Goal: Task Accomplishment & Management: Complete application form

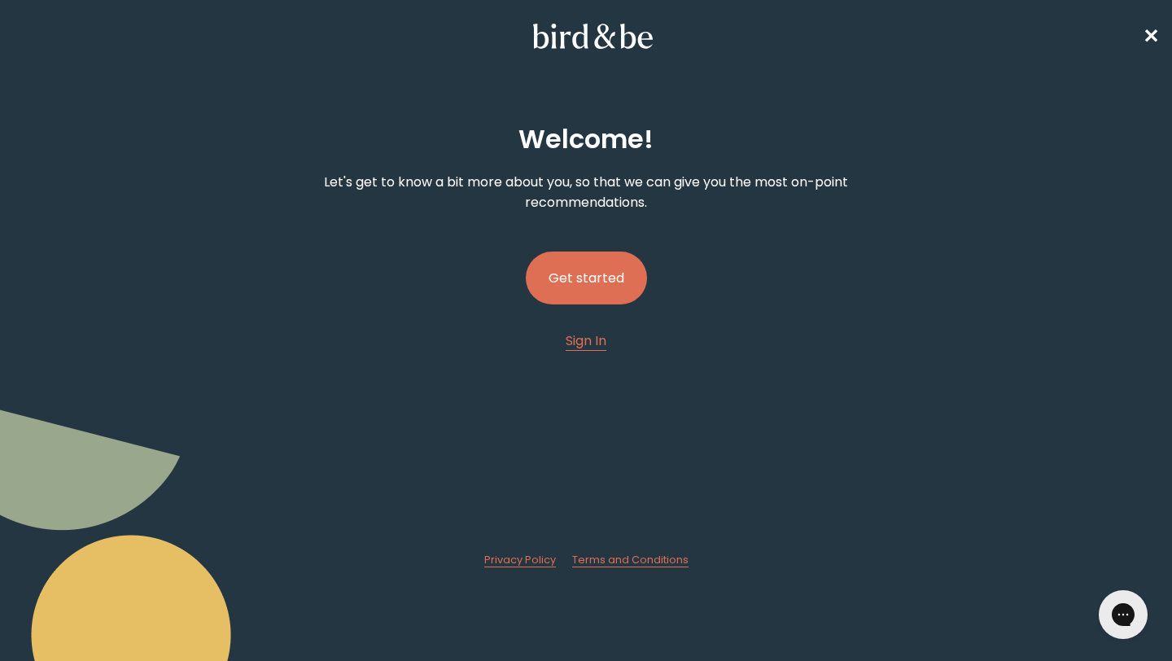
click at [610, 278] on button "Get started" at bounding box center [586, 278] width 121 height 53
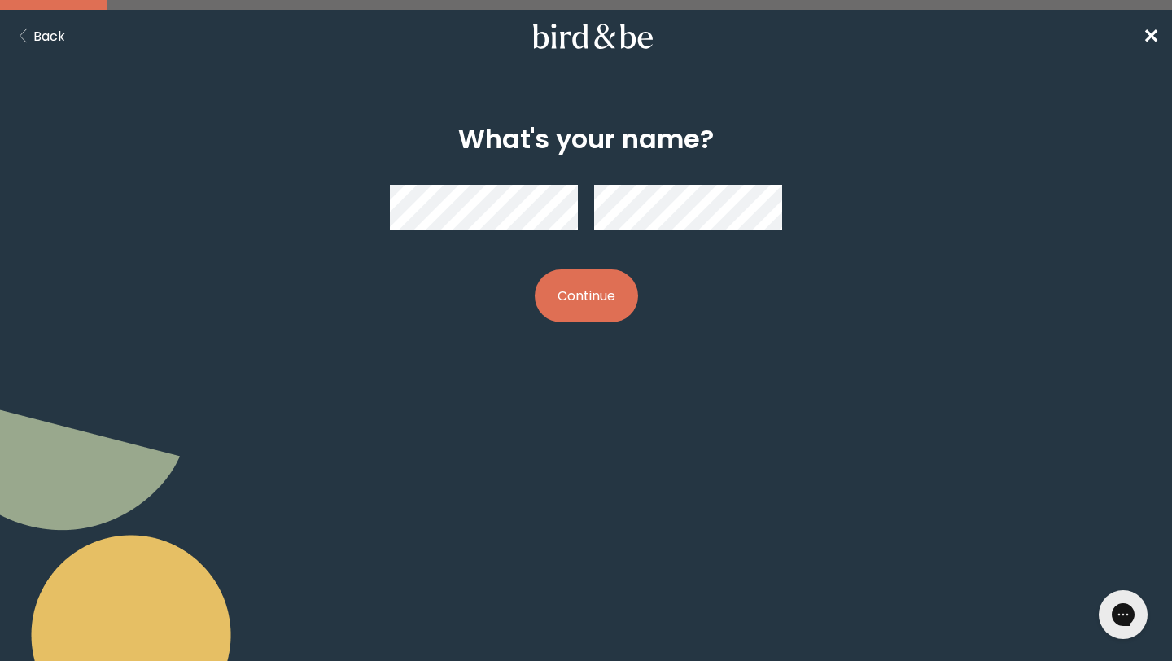
click at [571, 300] on button "Continue" at bounding box center [586, 295] width 103 height 53
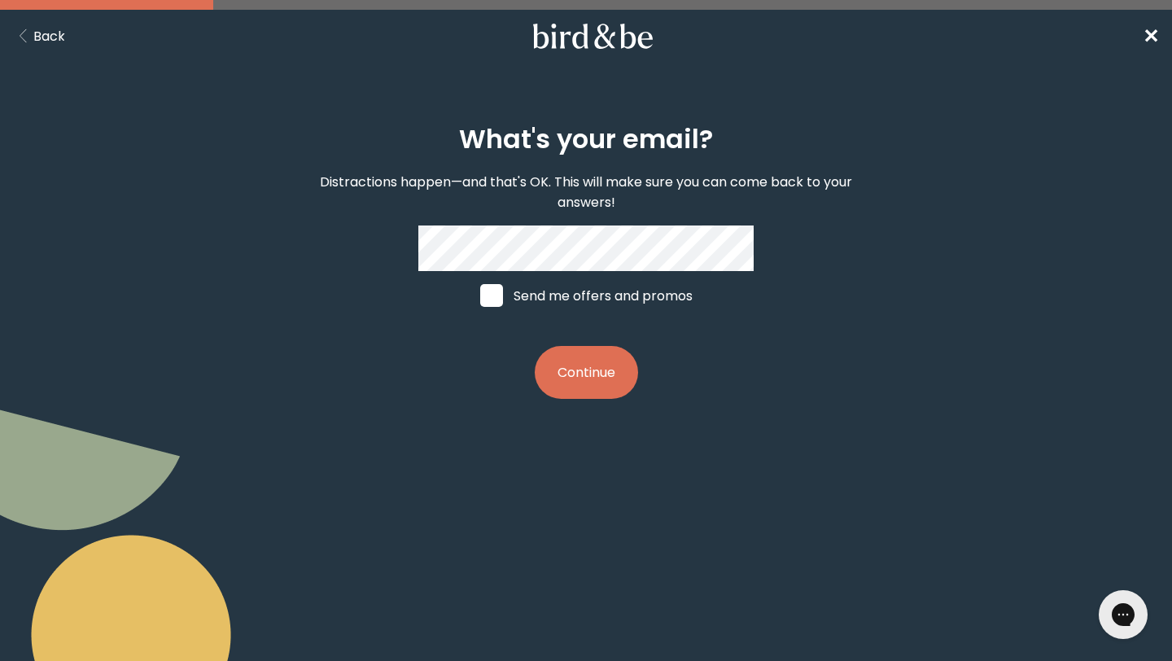
click at [589, 378] on button "Continue" at bounding box center [586, 372] width 103 height 53
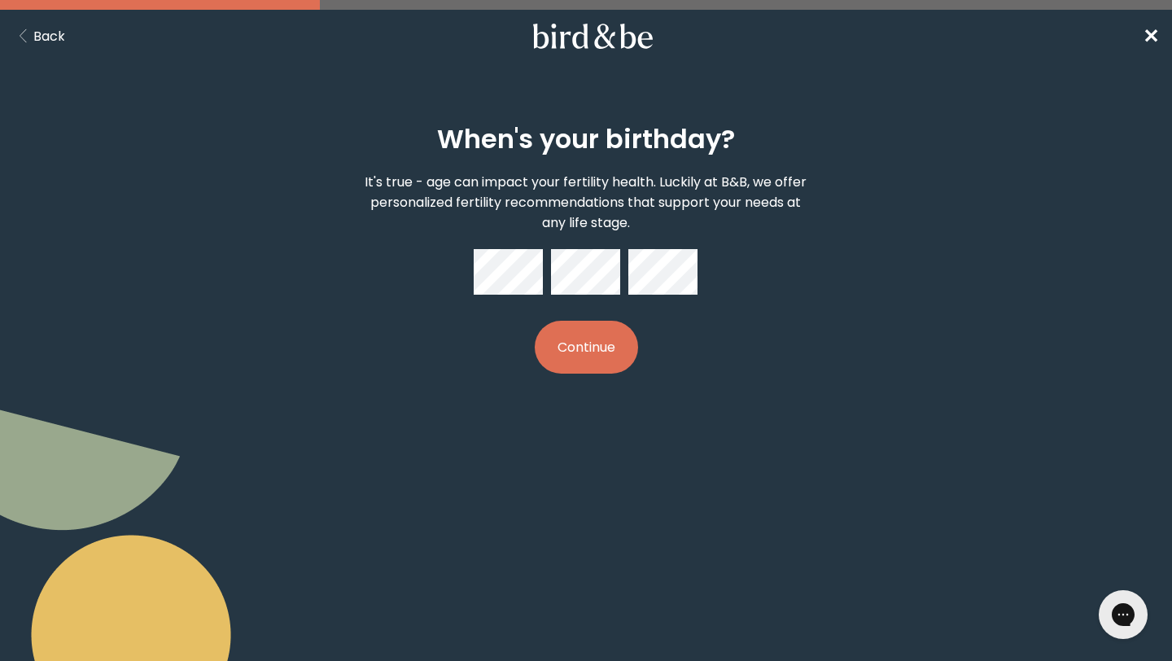
click at [535, 321] on button "Continue" at bounding box center [586, 347] width 103 height 53
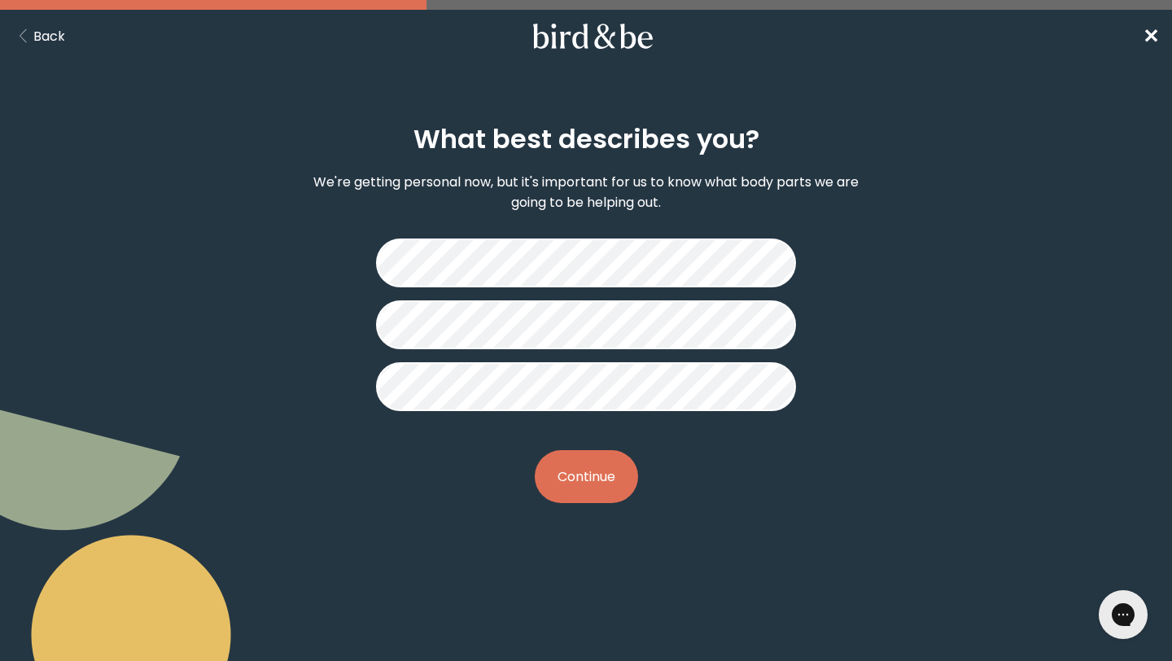
click at [589, 473] on button "Continue" at bounding box center [586, 476] width 103 height 53
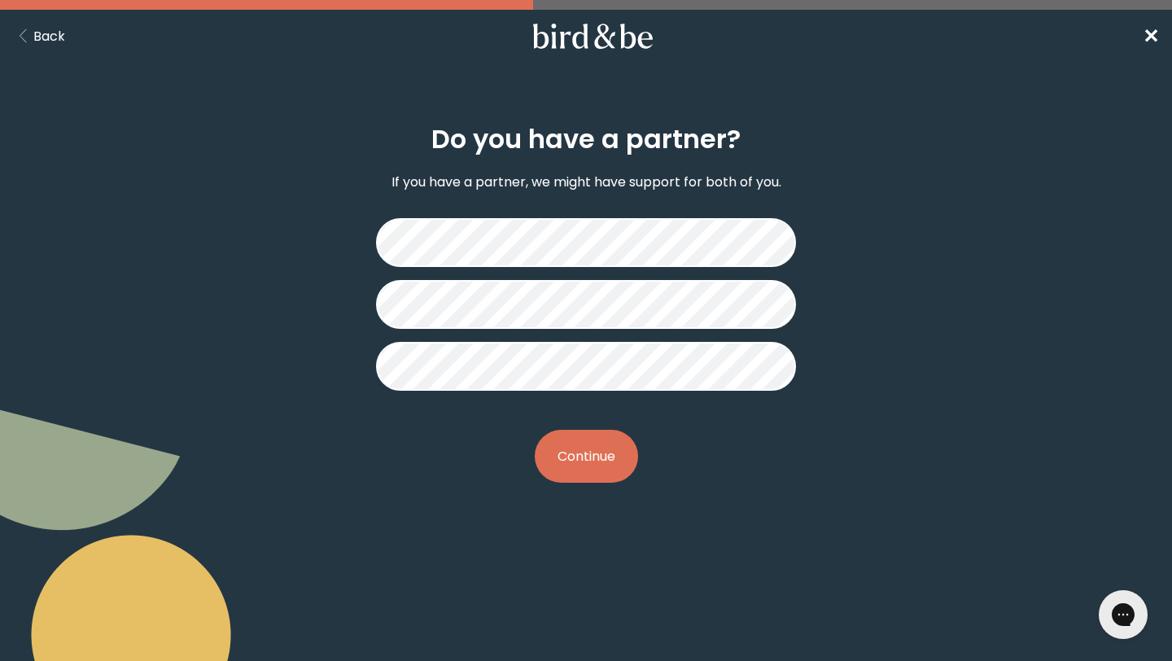
click at [609, 442] on button "Continue" at bounding box center [586, 456] width 103 height 53
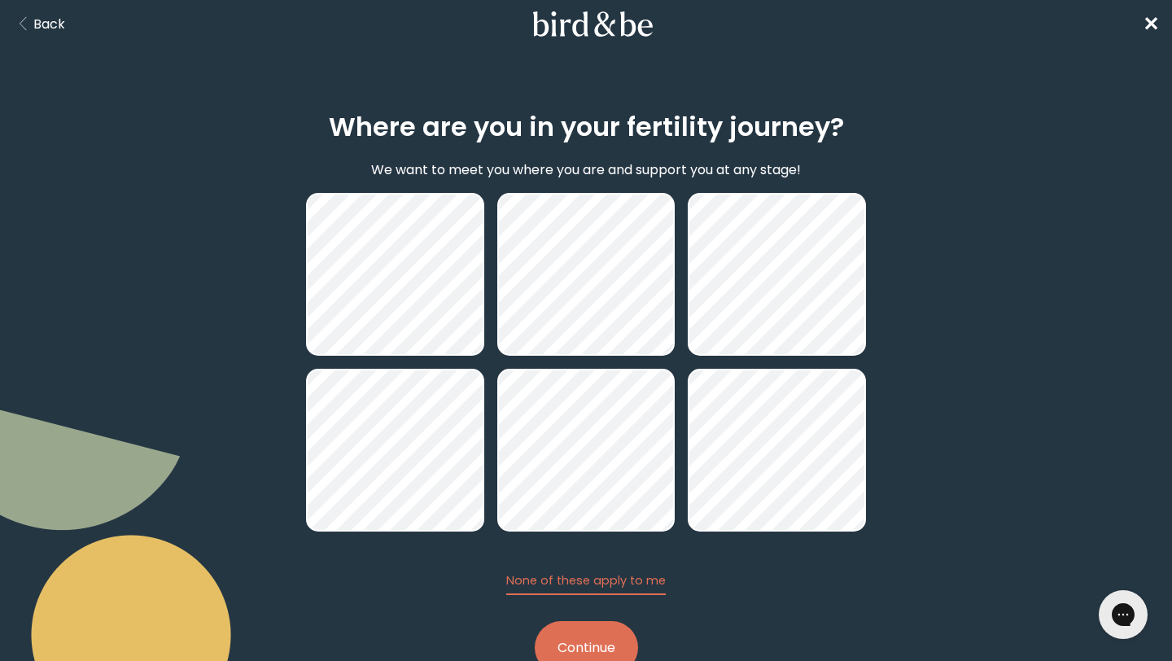
scroll to position [15, 0]
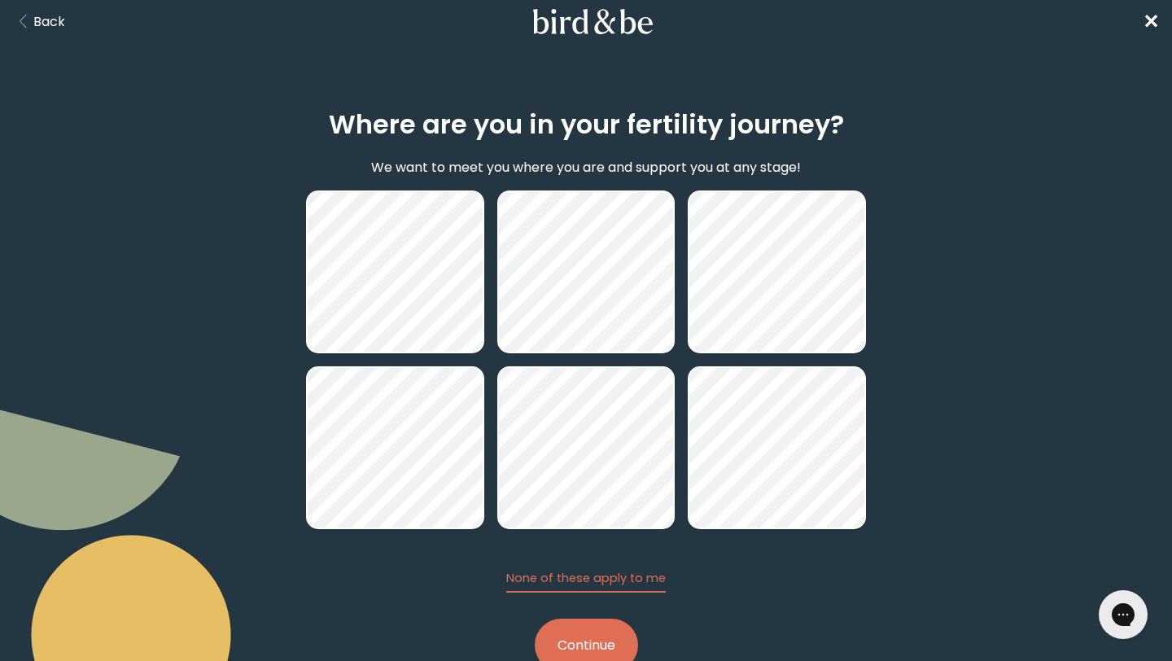
click at [580, 630] on button "Continue" at bounding box center [586, 645] width 103 height 53
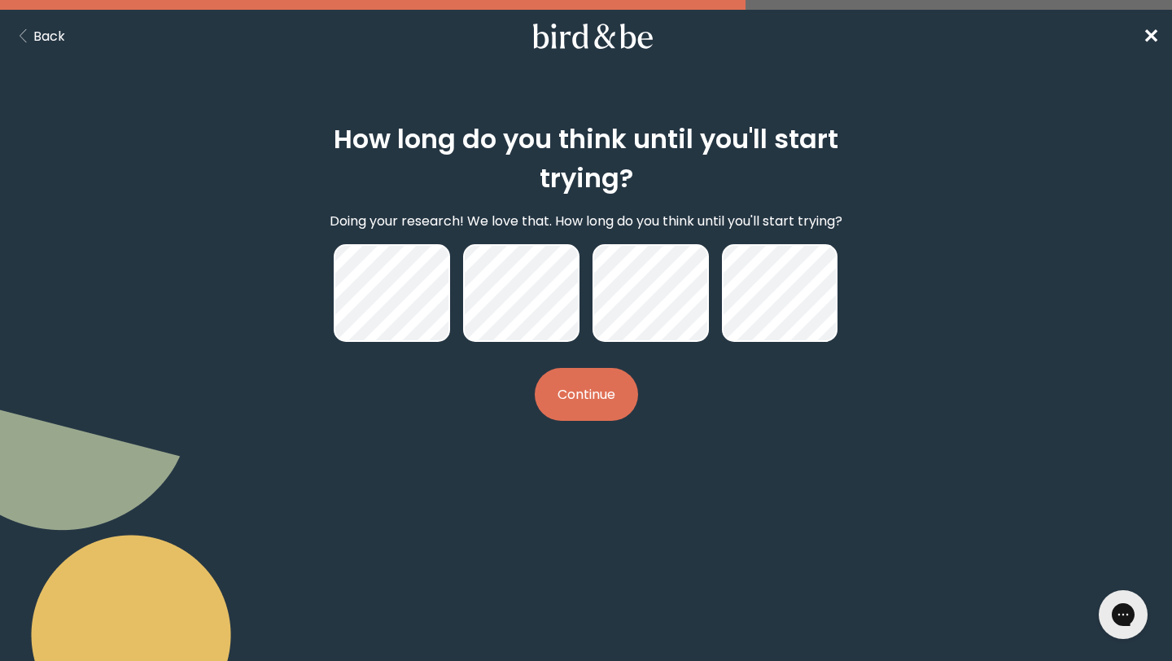
click at [589, 384] on button "Continue" at bounding box center [586, 394] width 103 height 53
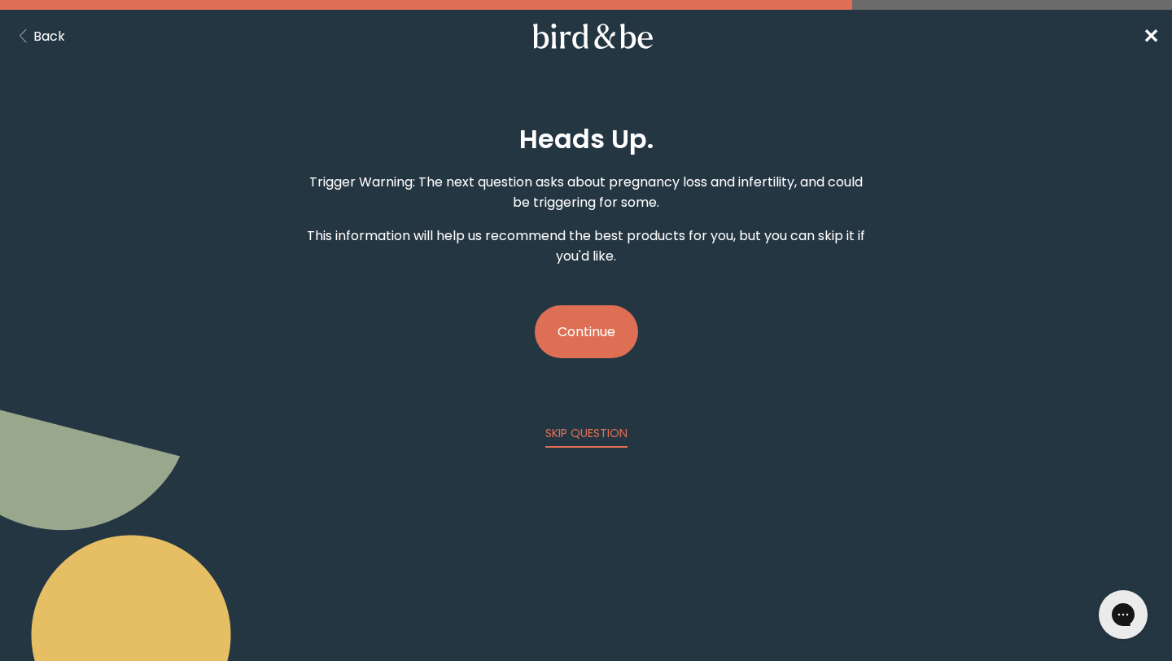
click at [585, 348] on button "Continue" at bounding box center [586, 331] width 103 height 53
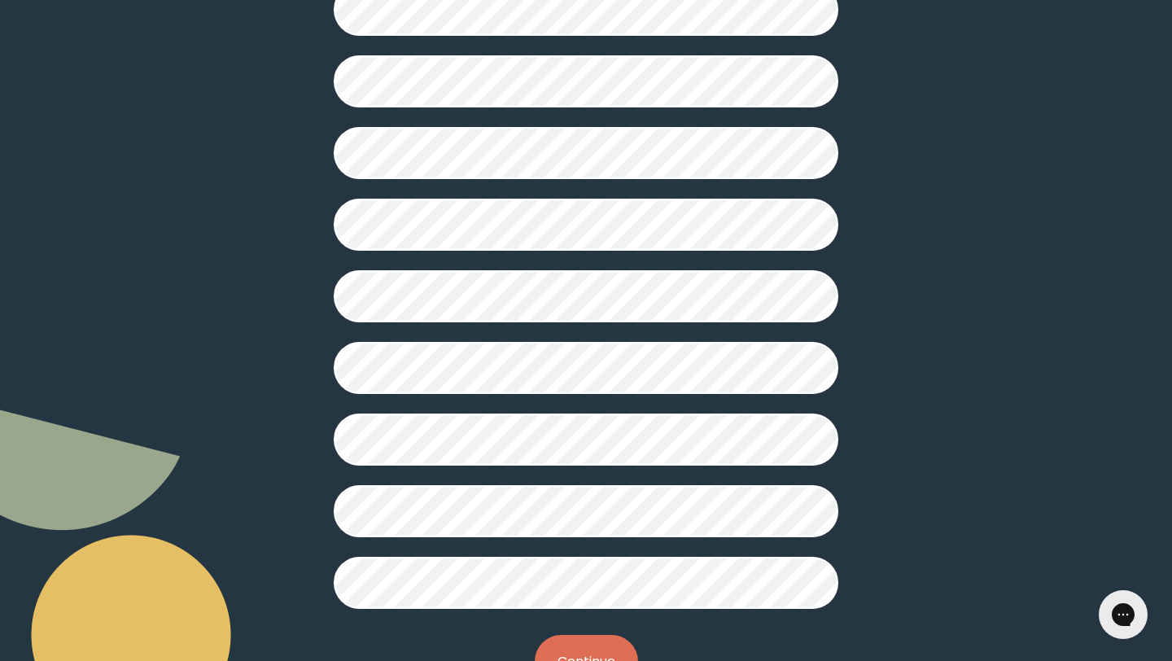
scroll to position [317, 0]
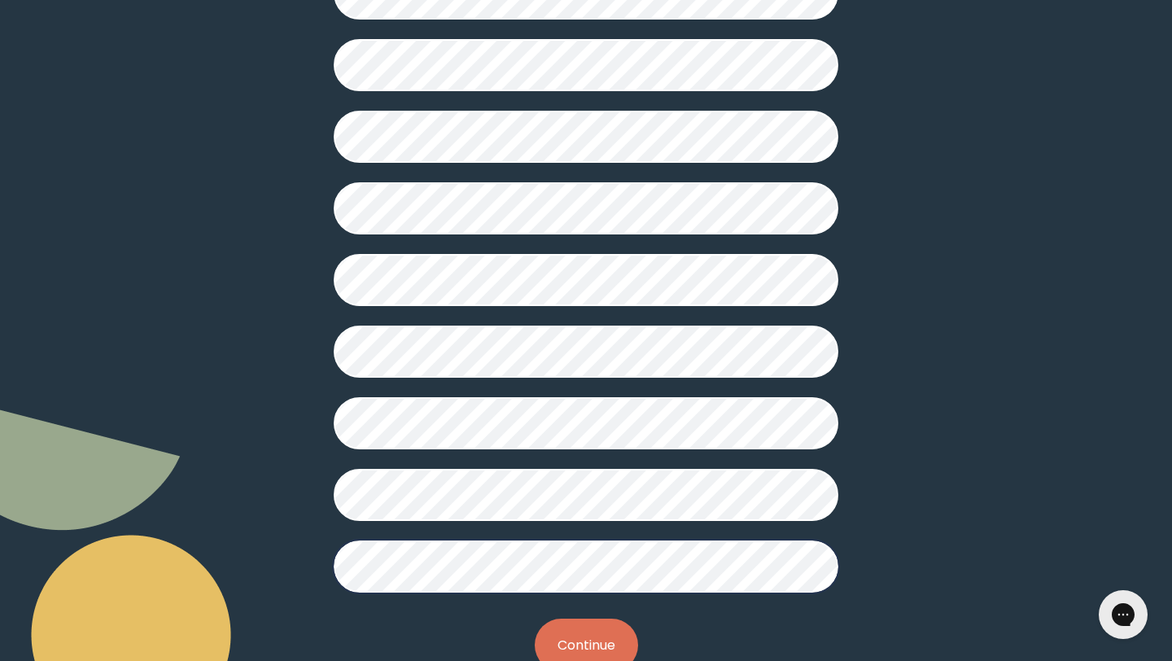
click at [581, 627] on button "Continue" at bounding box center [586, 645] width 103 height 53
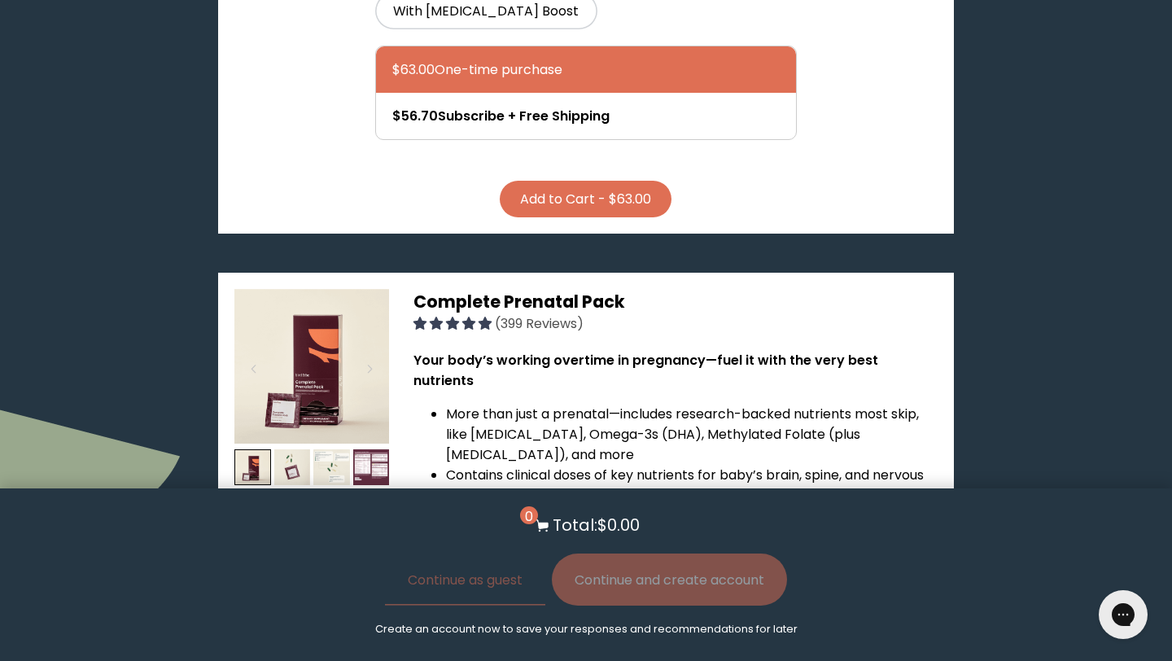
scroll to position [4009, 0]
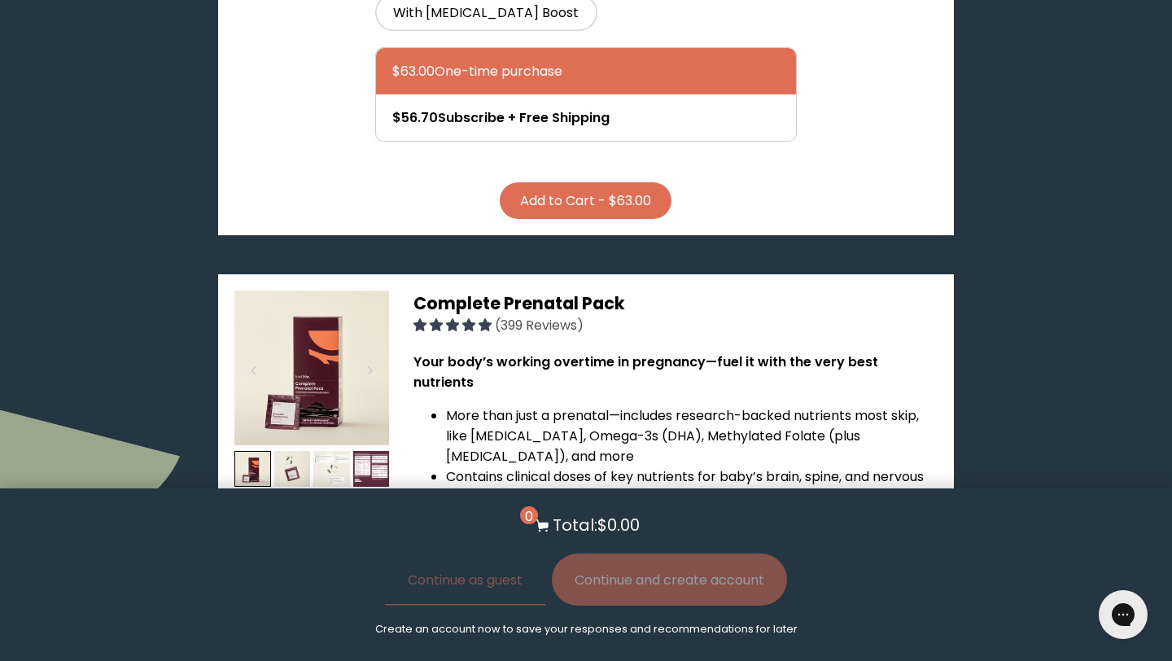
click at [334, 451] on img at bounding box center [331, 469] width 37 height 37
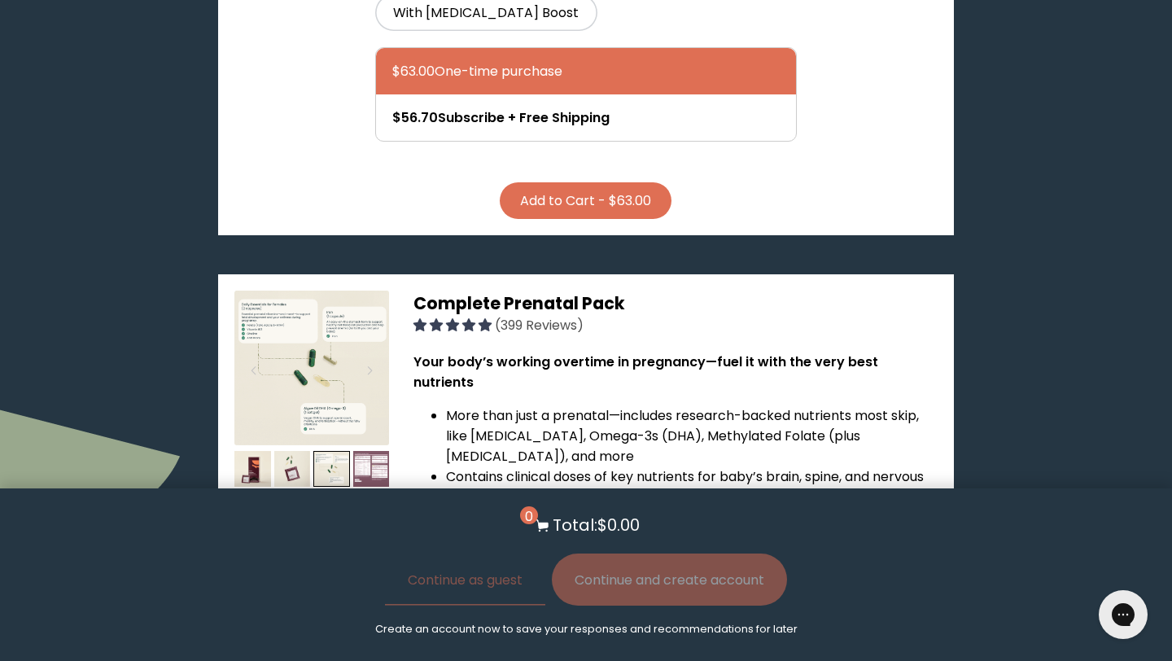
click at [381, 451] on img at bounding box center [371, 469] width 37 height 37
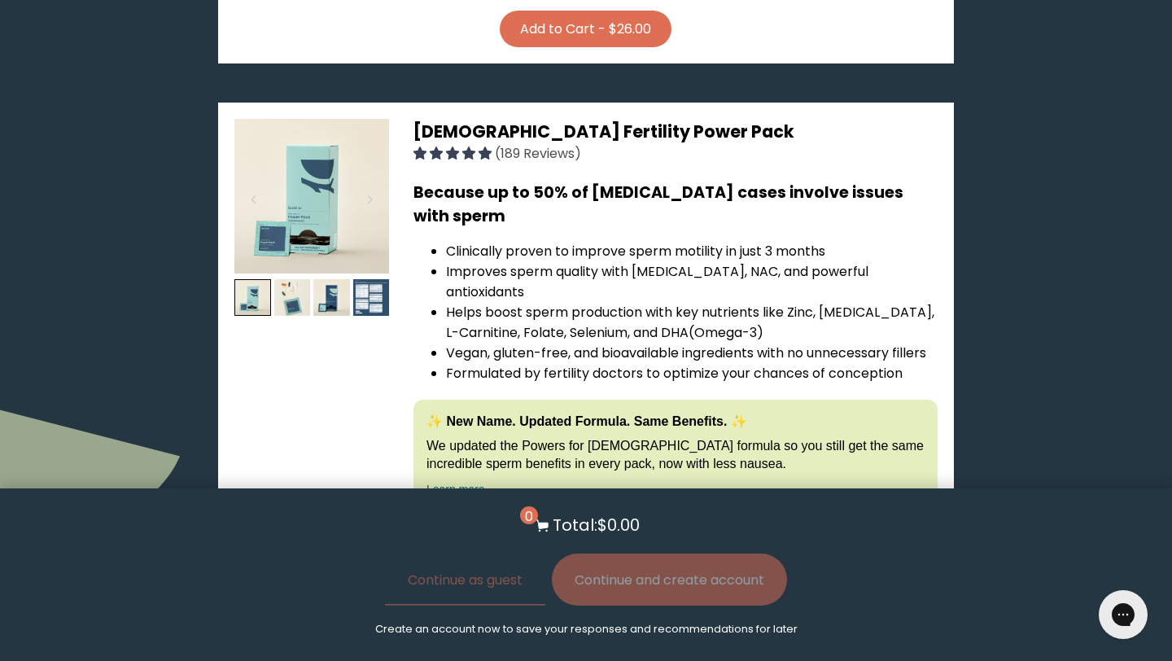
scroll to position [3339, 0]
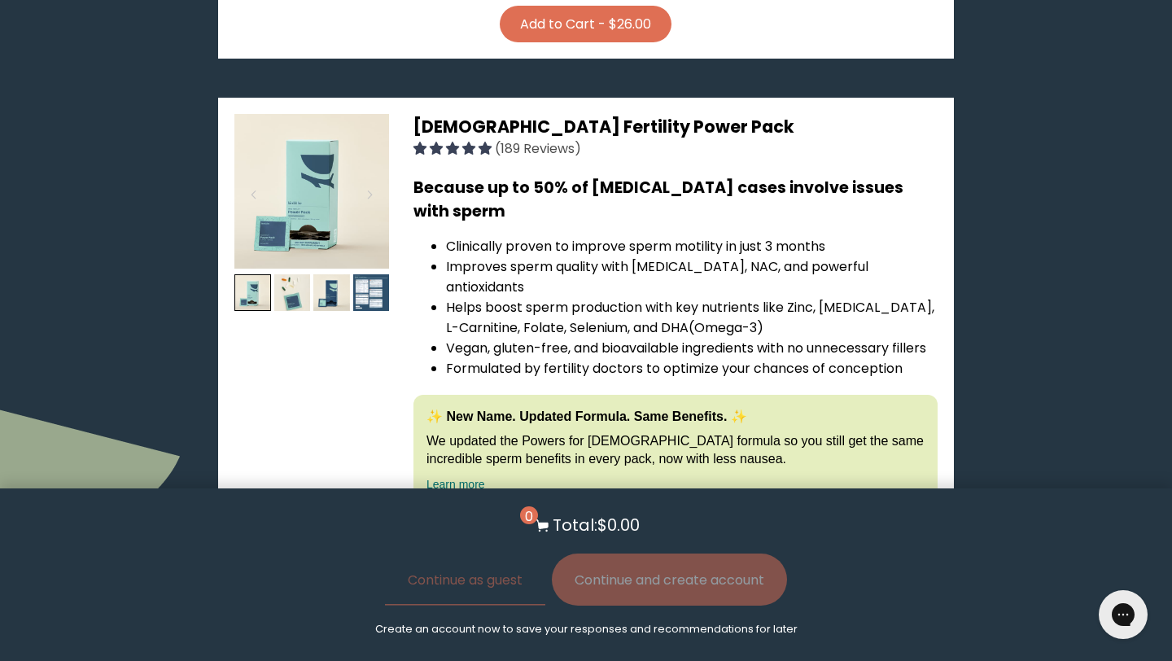
click at [576, 539] on span "Learn More About it" at bounding box center [583, 546] width 102 height 14
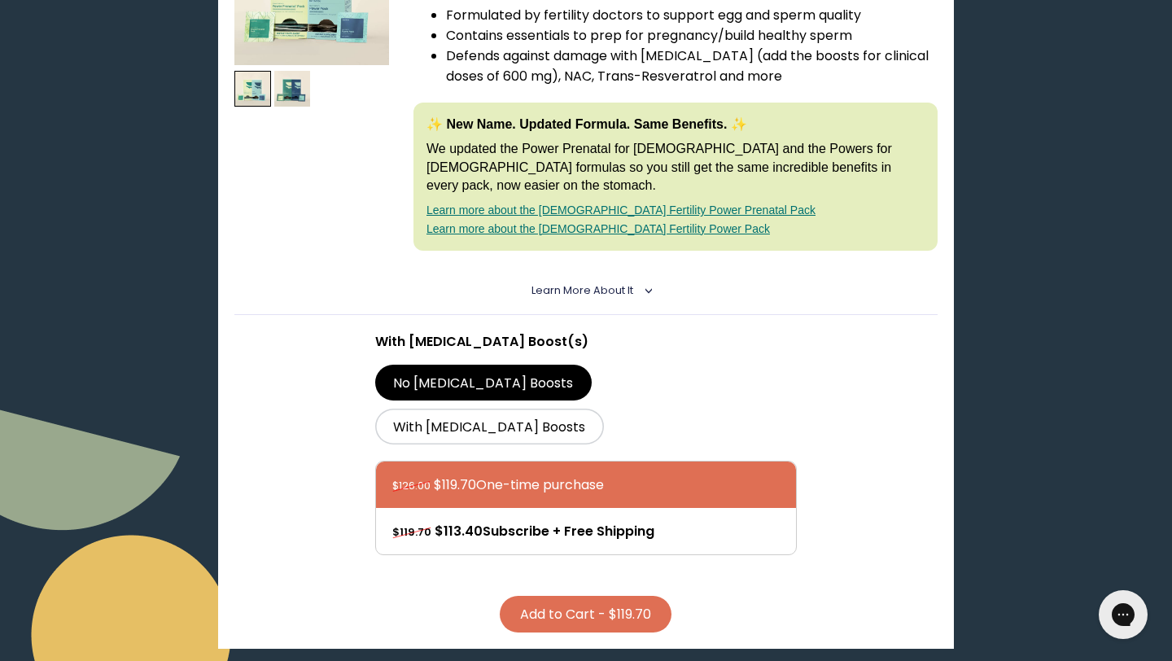
scroll to position [0, 0]
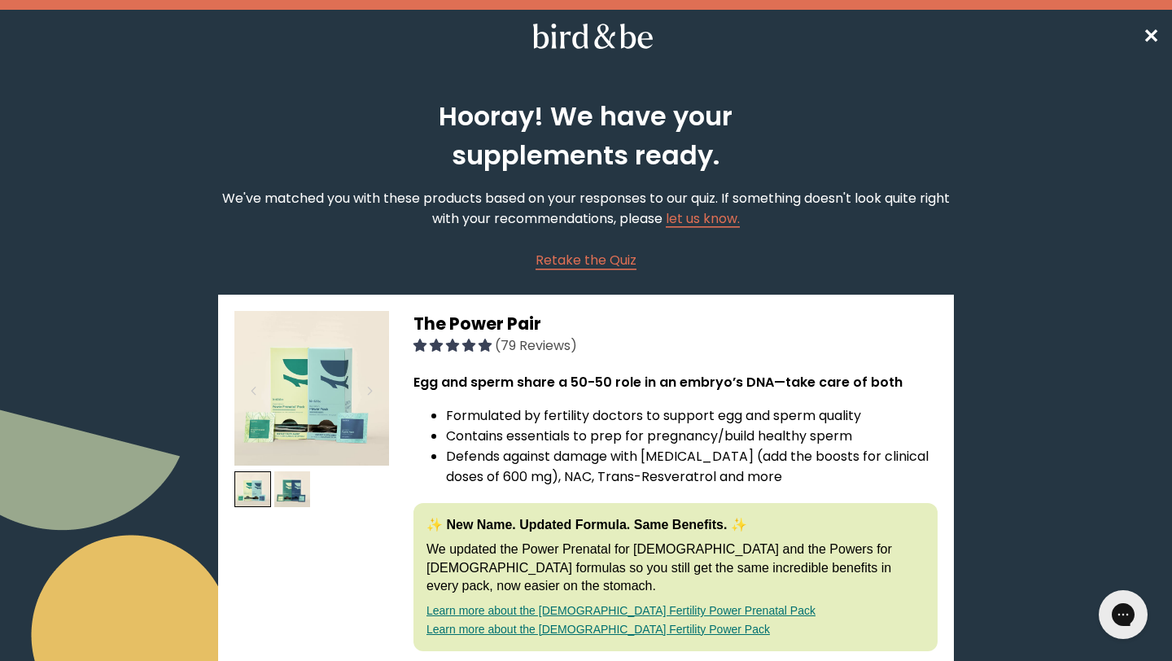
click at [573, 264] on span "Retake the Quiz" at bounding box center [586, 260] width 101 height 19
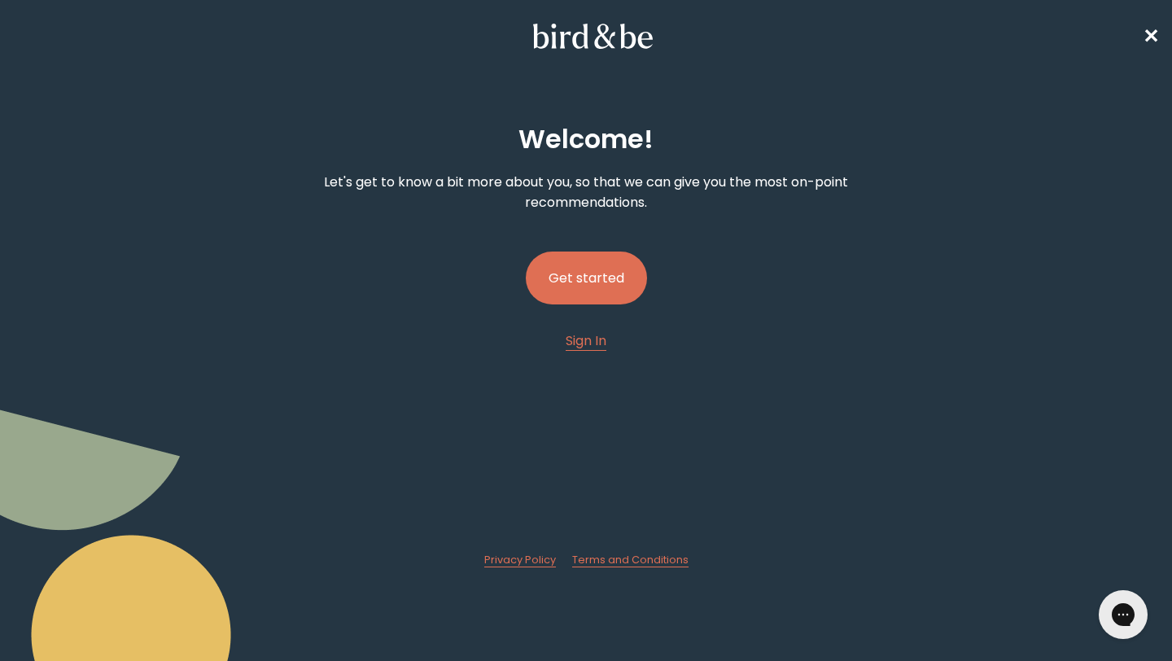
click at [580, 274] on button "Get started" at bounding box center [586, 278] width 121 height 53
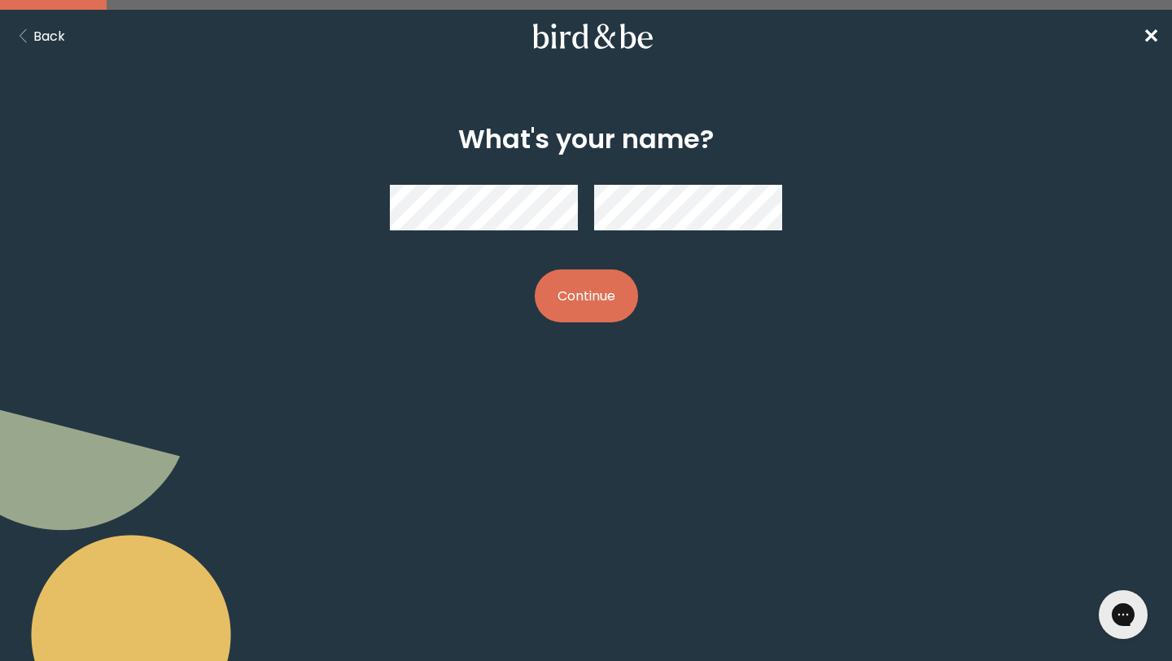
click at [580, 302] on button "Continue" at bounding box center [586, 295] width 103 height 53
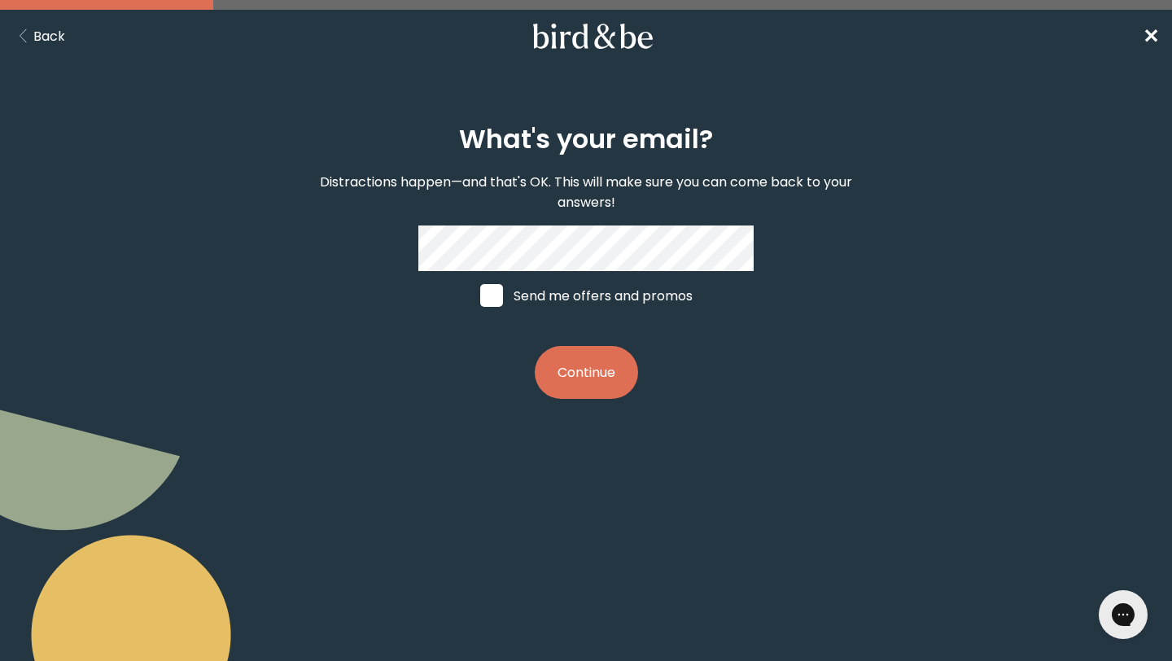
click at [583, 374] on button "Continue" at bounding box center [586, 372] width 103 height 53
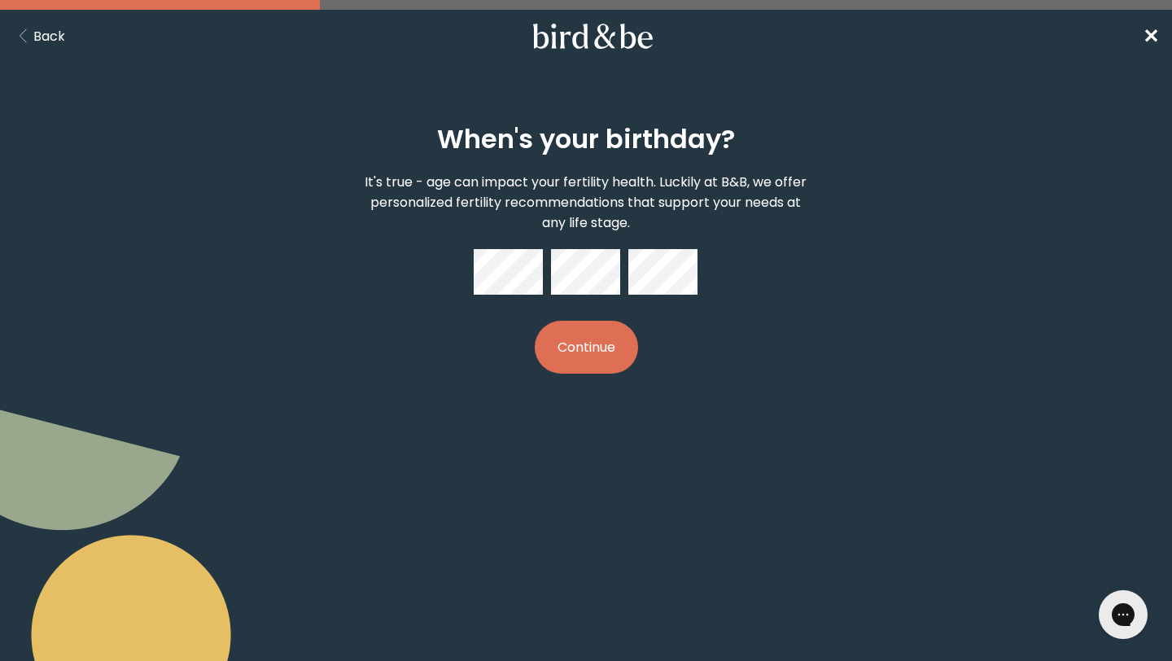
click at [586, 335] on button "Continue" at bounding box center [586, 347] width 103 height 53
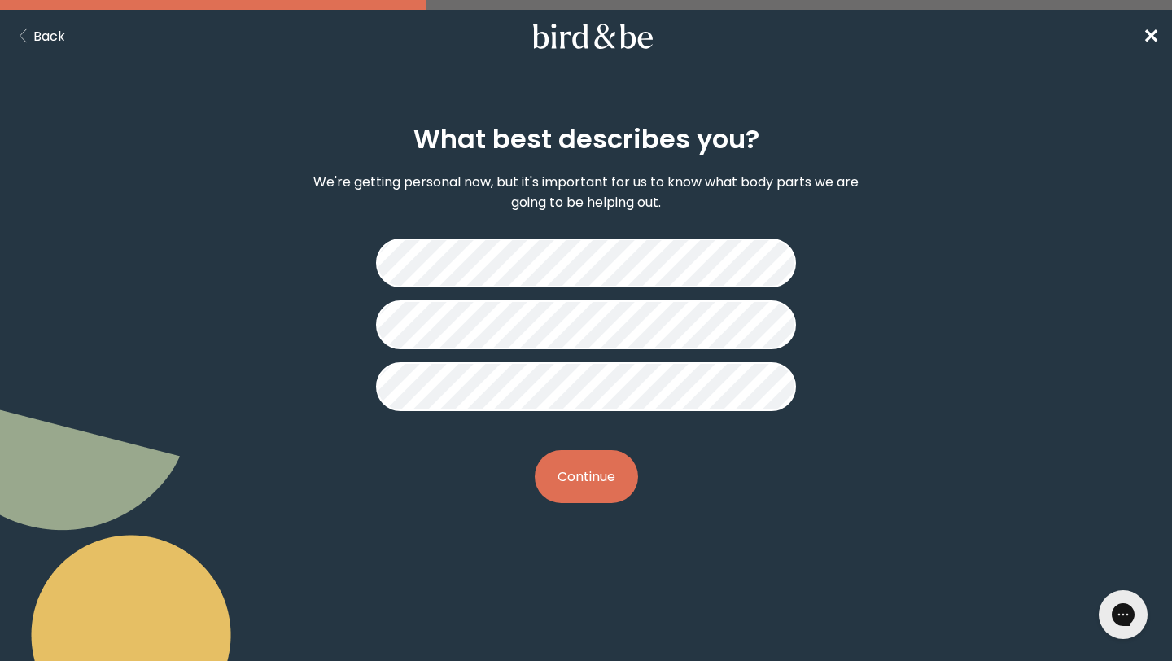
click at [604, 479] on button "Continue" at bounding box center [586, 476] width 103 height 53
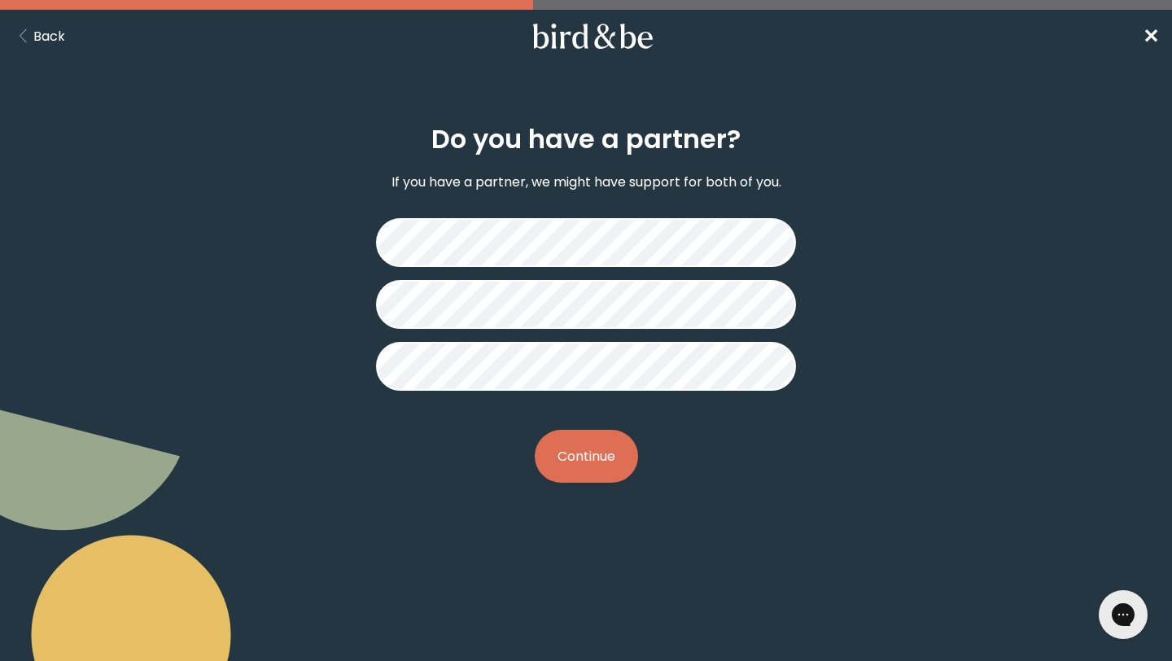
click at [604, 479] on button "Continue" at bounding box center [586, 456] width 103 height 53
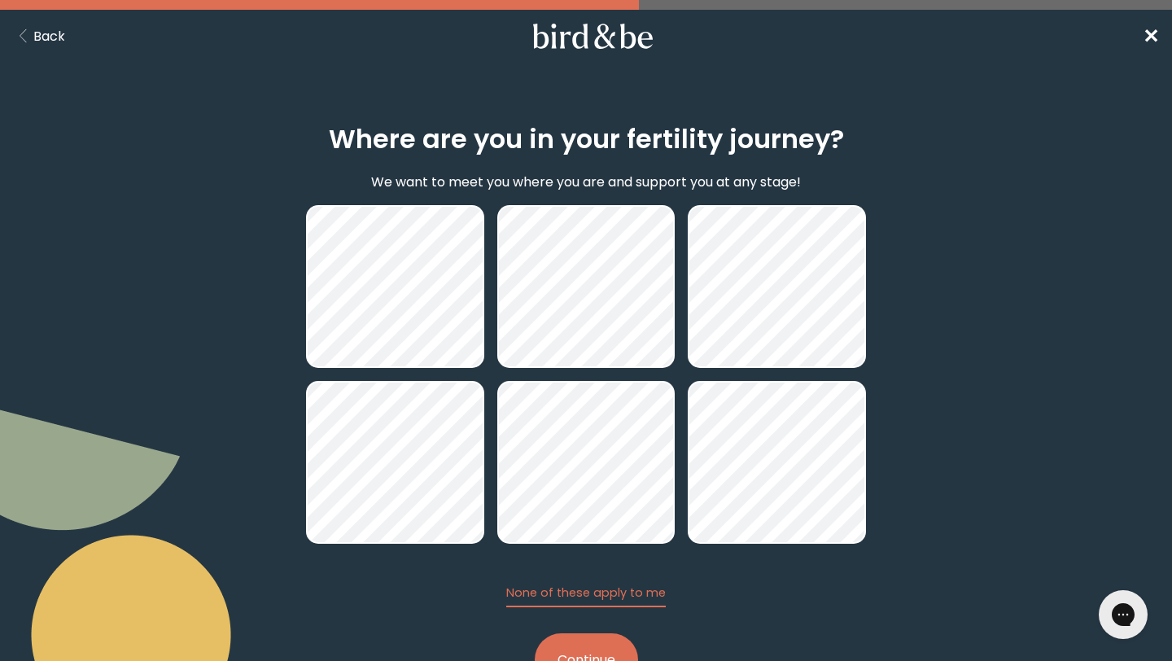
click at [576, 641] on button "Continue" at bounding box center [586, 659] width 103 height 53
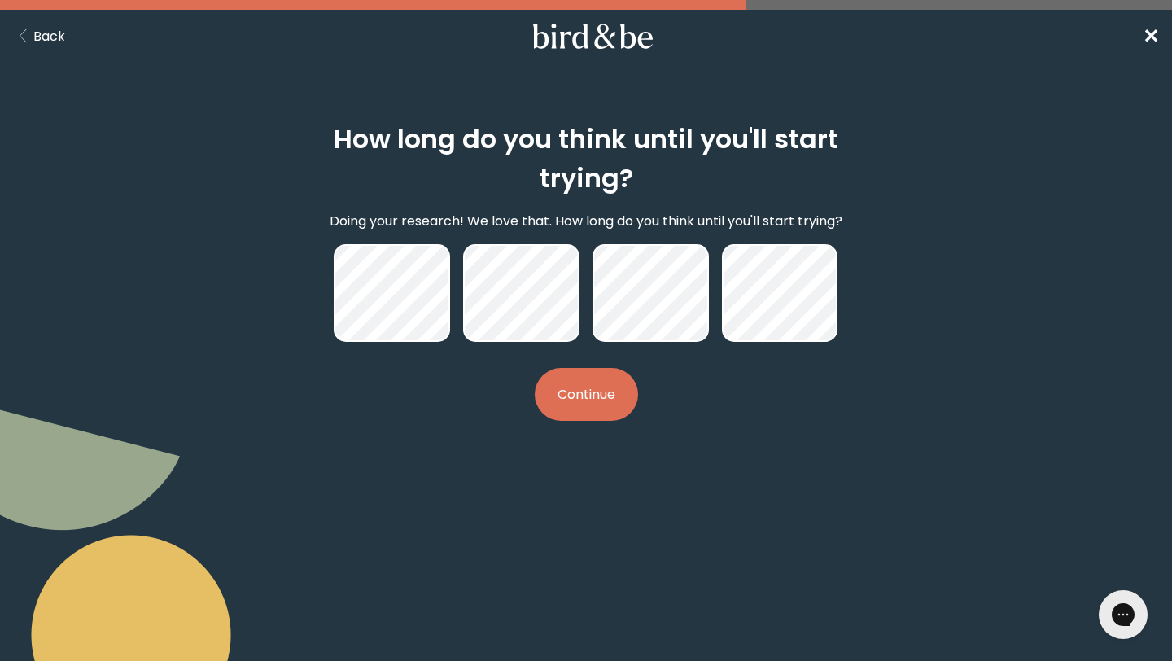
click at [544, 348] on div "How long do you think until you'll start trying? Doing your research! We love t…" at bounding box center [586, 273] width 560 height 349
click at [580, 378] on button "Continue" at bounding box center [586, 394] width 103 height 53
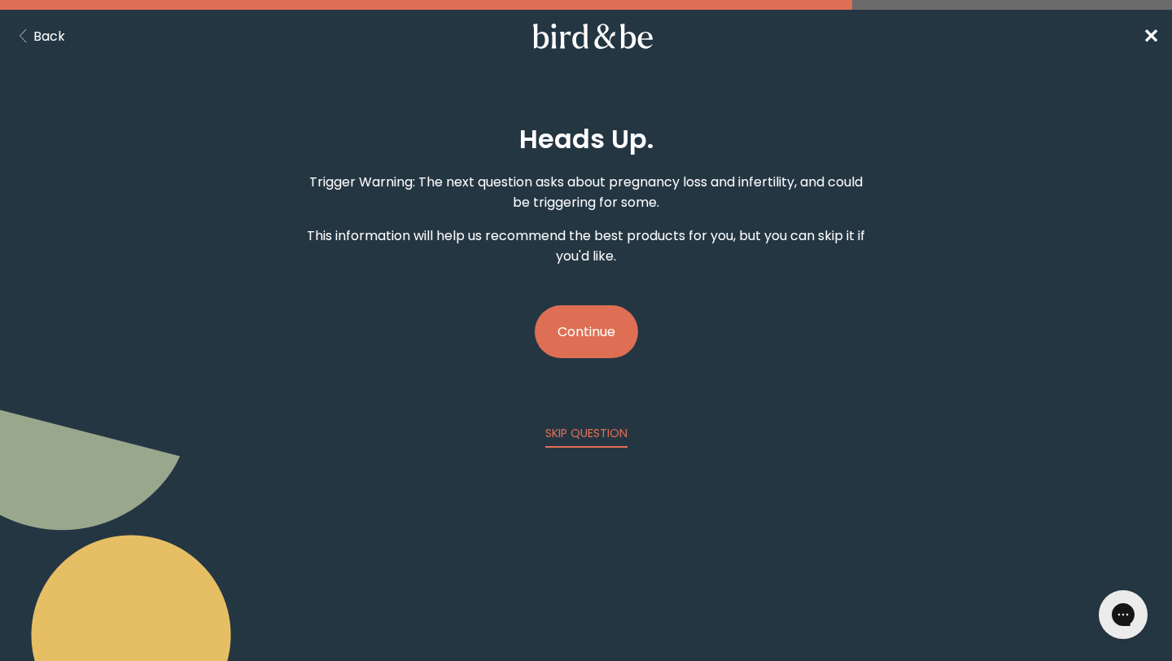
click at [566, 345] on button "Continue" at bounding box center [586, 331] width 103 height 53
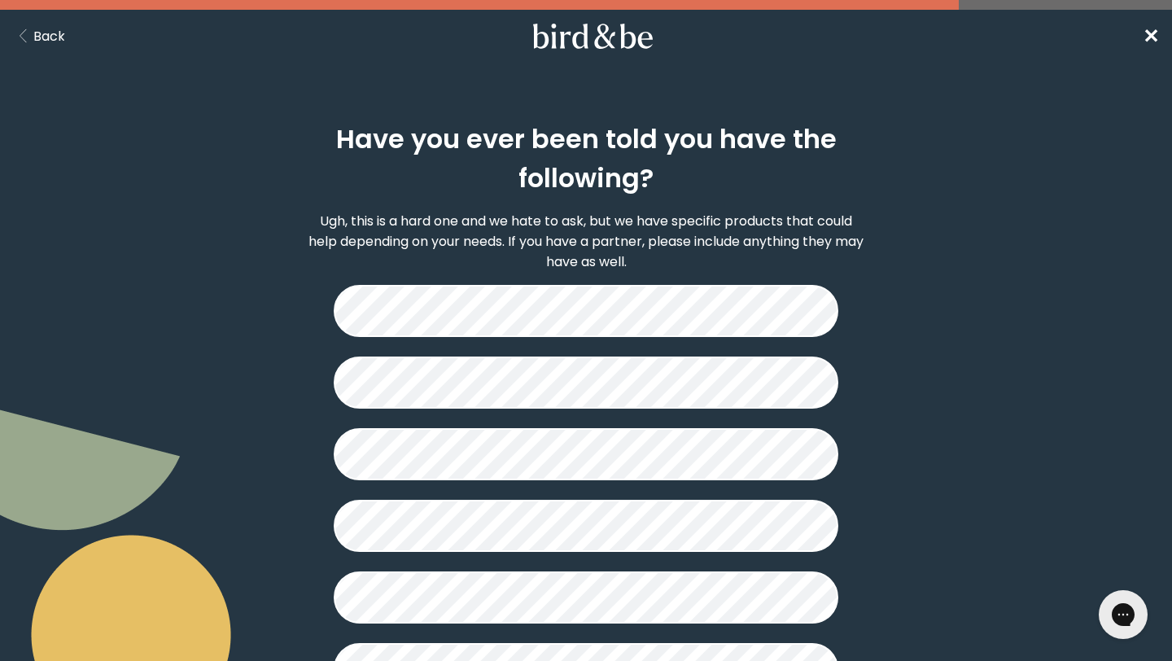
scroll to position [363, 0]
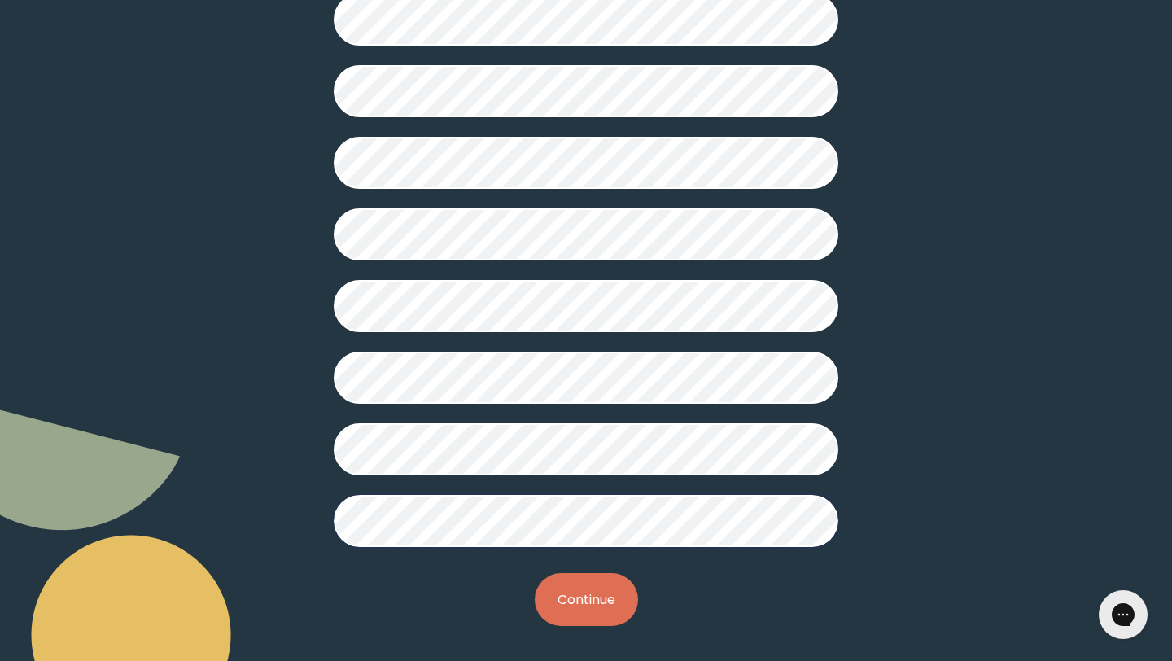
click at [585, 599] on button "Continue" at bounding box center [586, 599] width 103 height 53
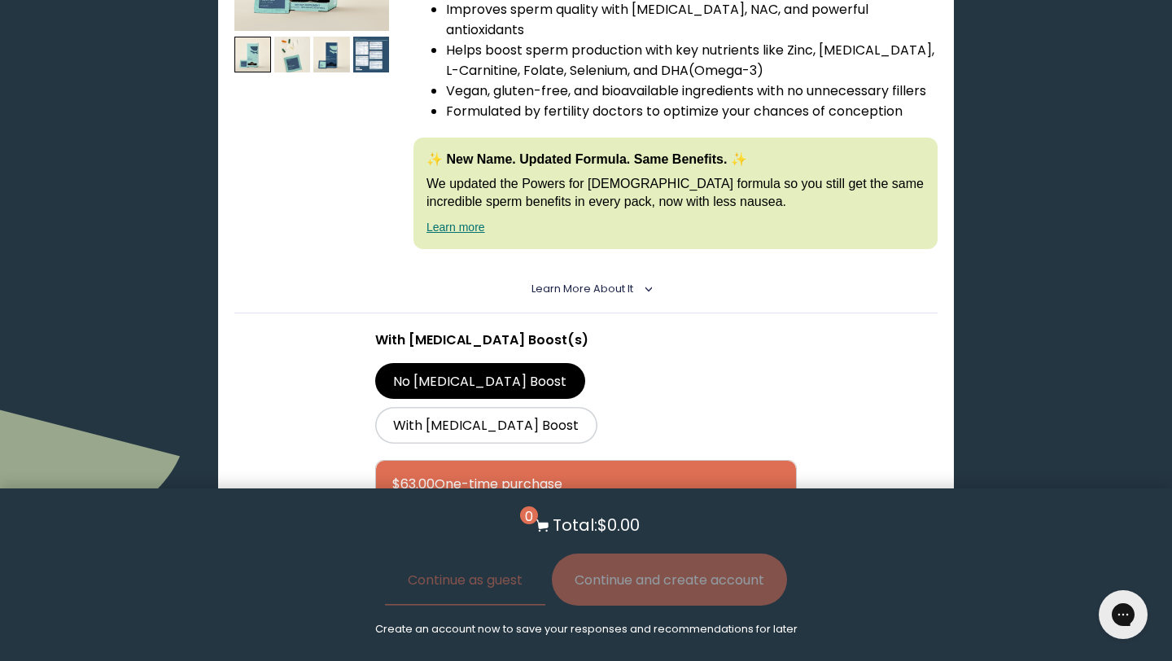
scroll to position [3527, 0]
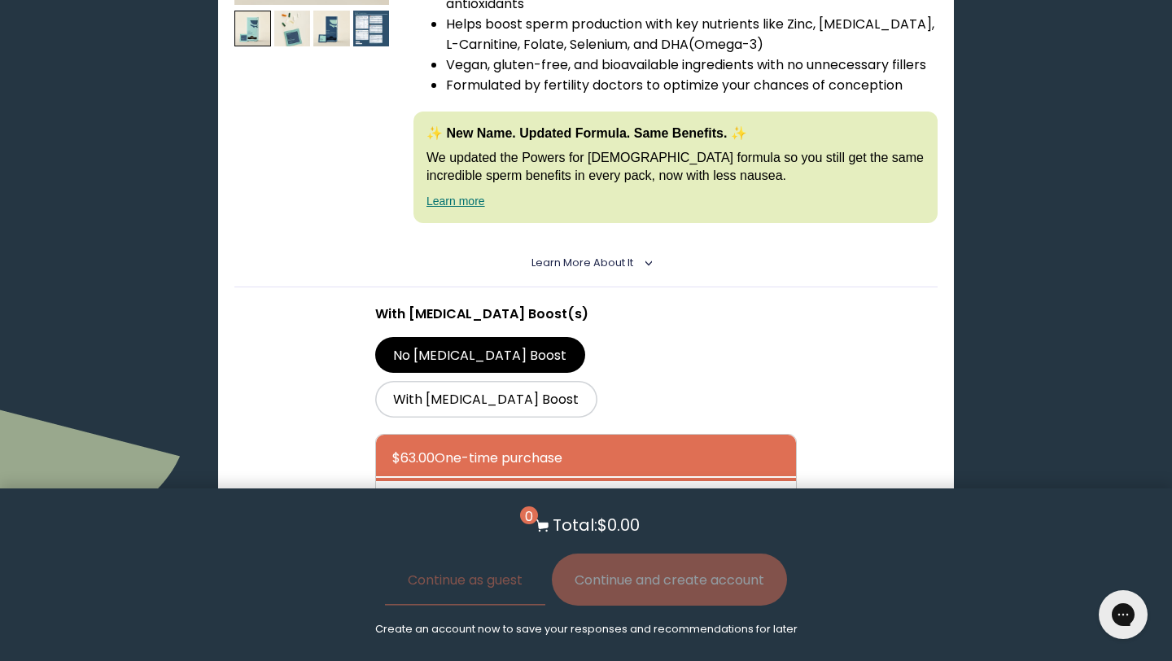
click at [580, 481] on div at bounding box center [602, 504] width 420 height 46
click at [392, 493] on input "$56.70 Subscribe + Free Shipping" at bounding box center [392, 493] width 1 height 1
radio input "true"
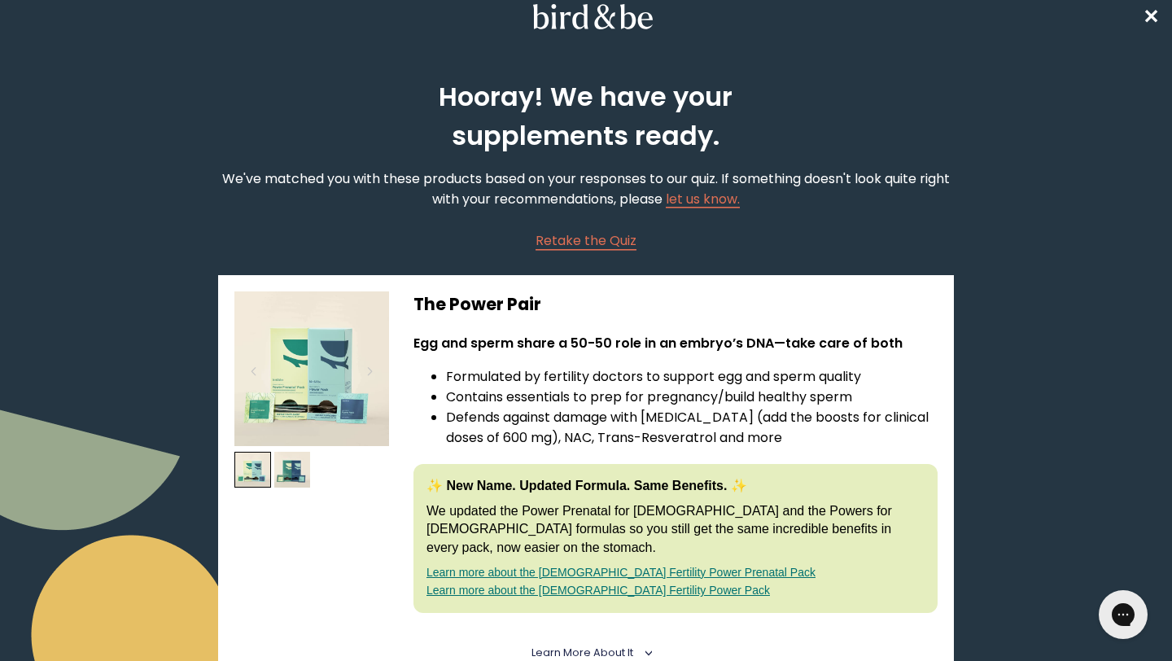
scroll to position [0, 0]
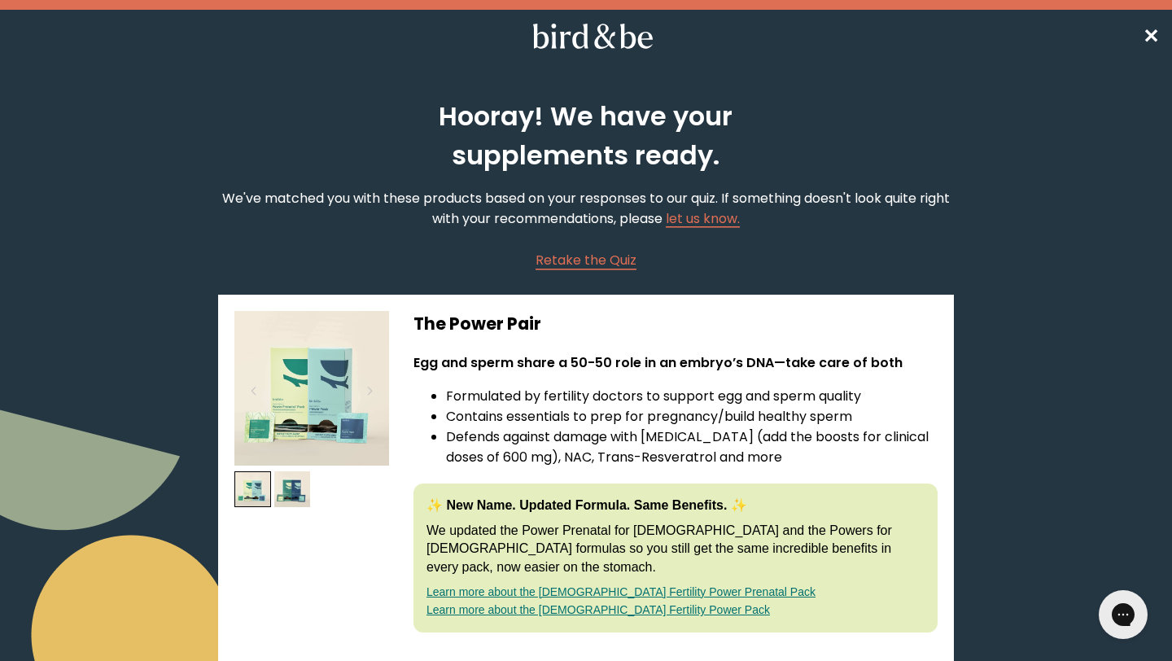
click at [686, 585] on link "Learn more about the [DEMOGRAPHIC_DATA] Fertility Power Prenatal Pack" at bounding box center [621, 591] width 389 height 13
